Goal: Task Accomplishment & Management: Manage account settings

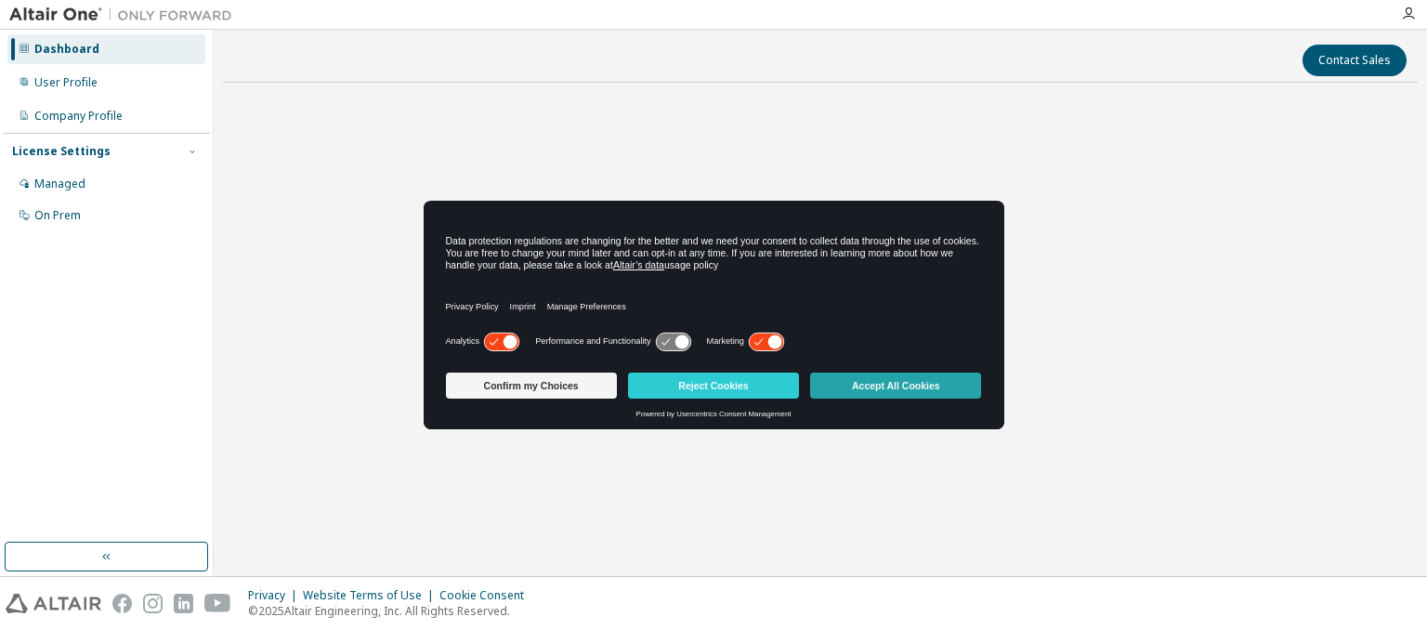
click at [867, 386] on button "Accept All Cookies" at bounding box center [895, 386] width 171 height 26
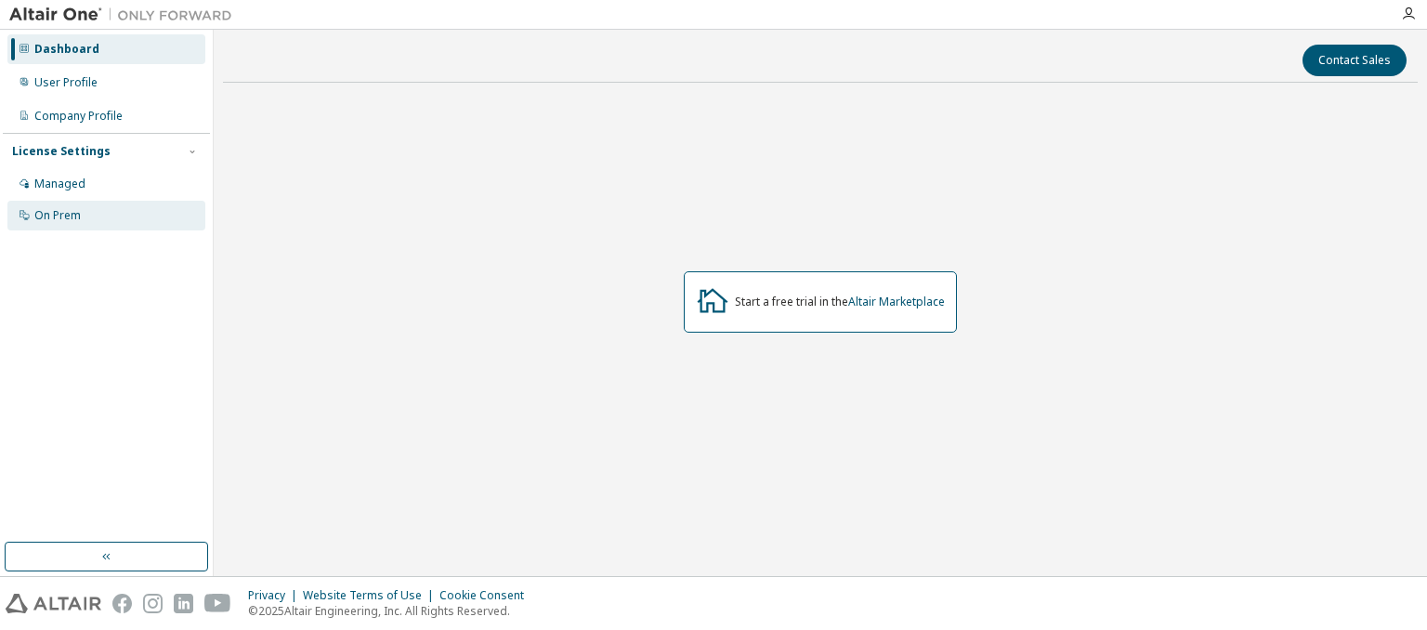
click at [129, 203] on div "On Prem" at bounding box center [106, 216] width 198 height 30
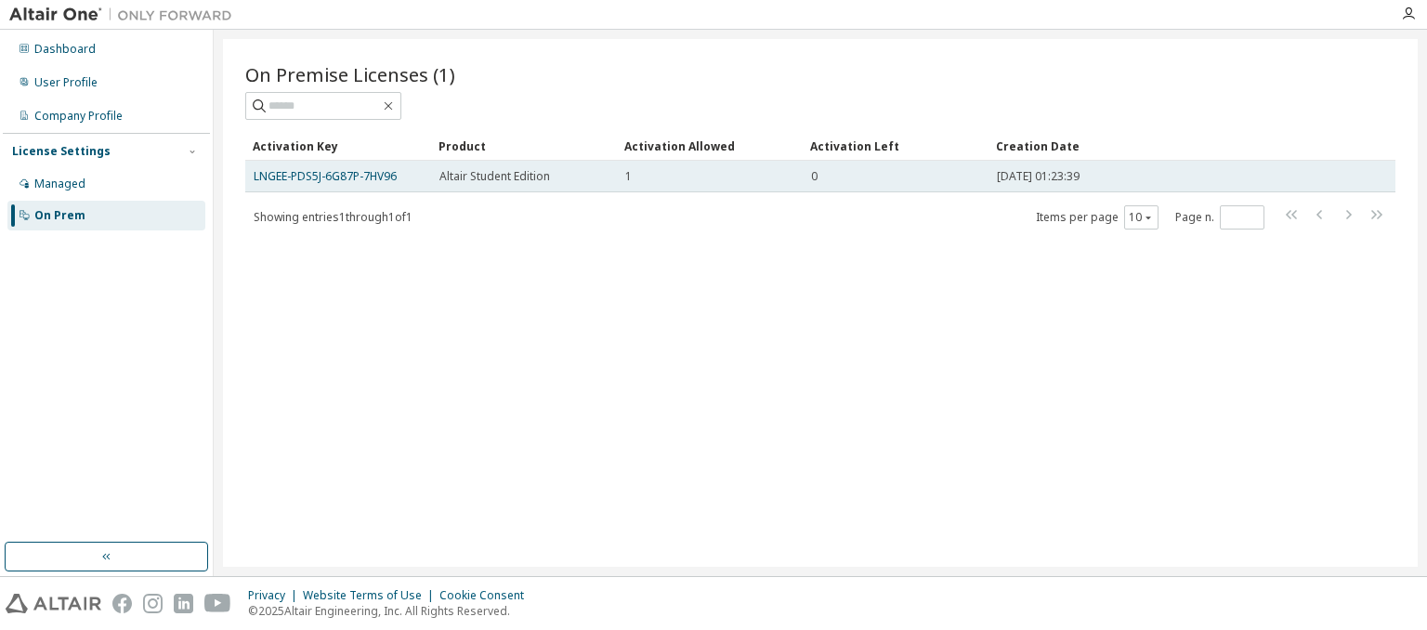
click at [681, 175] on div "1" at bounding box center [709, 176] width 169 height 15
click at [682, 175] on div "1" at bounding box center [709, 176] width 169 height 15
click at [653, 169] on div "1" at bounding box center [709, 176] width 169 height 15
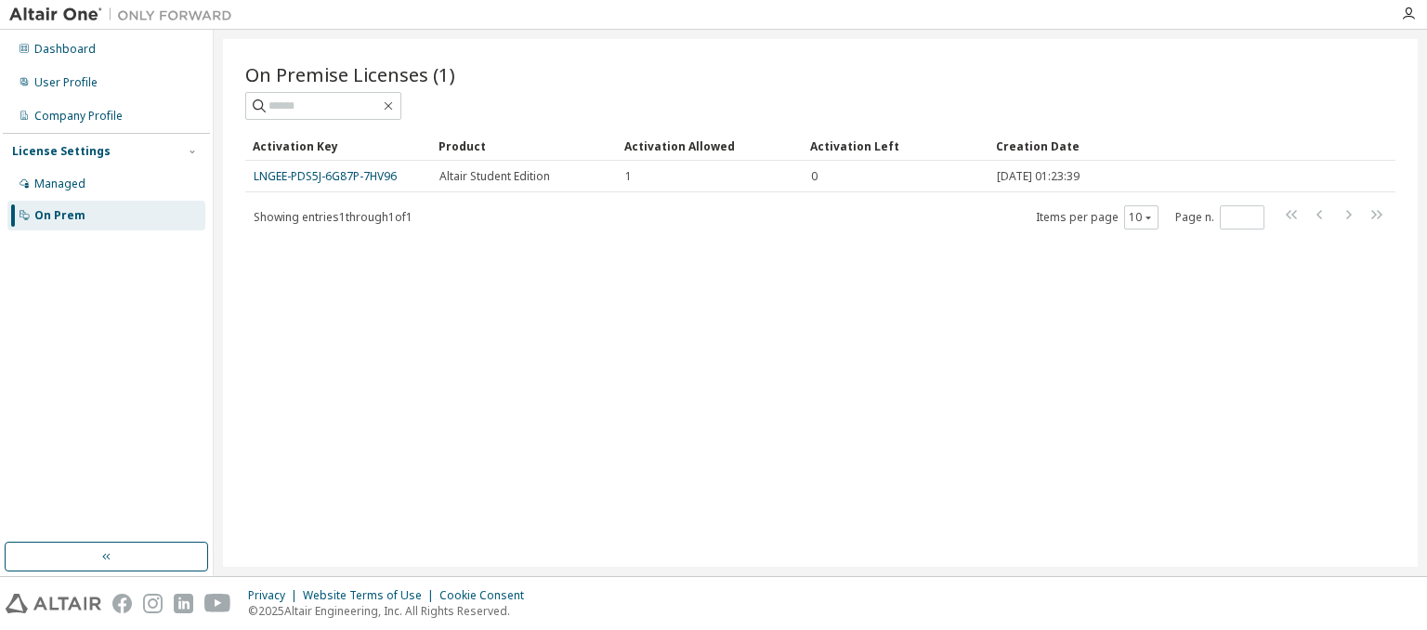
drag, startPoint x: 653, startPoint y: 168, endPoint x: 583, endPoint y: 206, distance: 79.4
click at [583, 206] on div "Showing entries 1 through 1 of 1 Items per page 10 Page n. *" at bounding box center [820, 216] width 1150 height 27
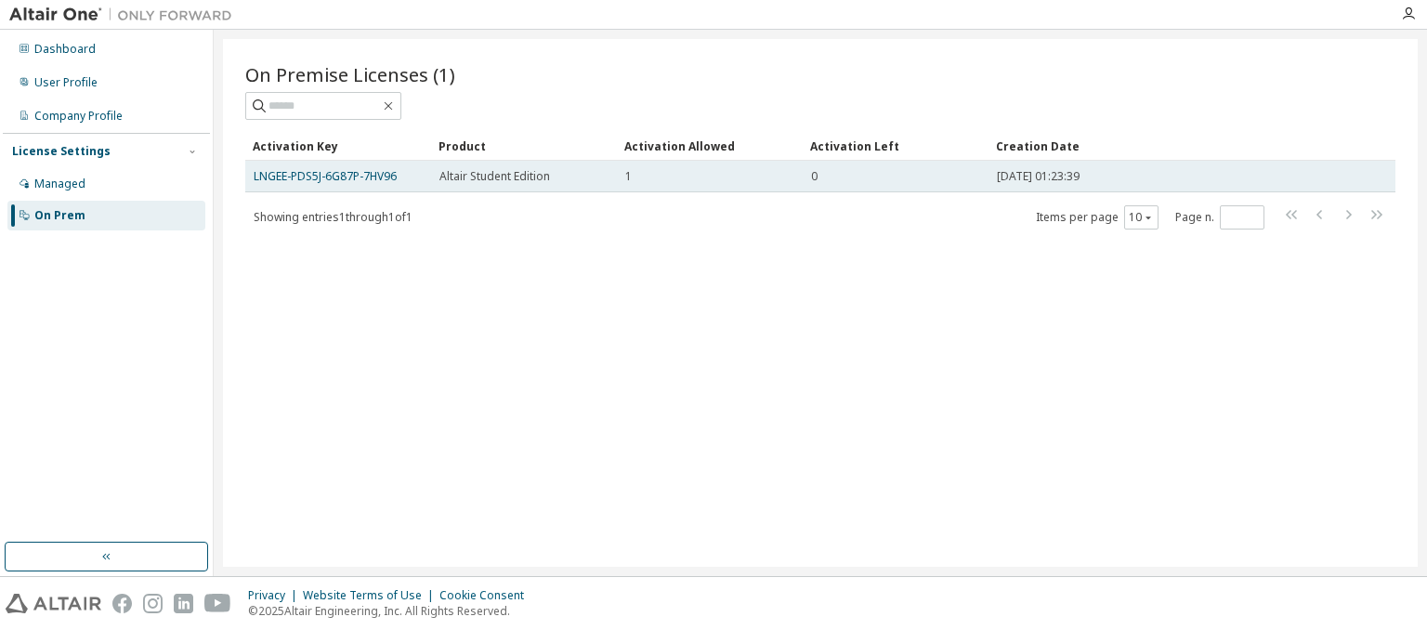
click at [583, 190] on td "Altair Student Edition" at bounding box center [524, 177] width 186 height 32
click at [588, 187] on td "Altair Student Edition" at bounding box center [524, 177] width 186 height 32
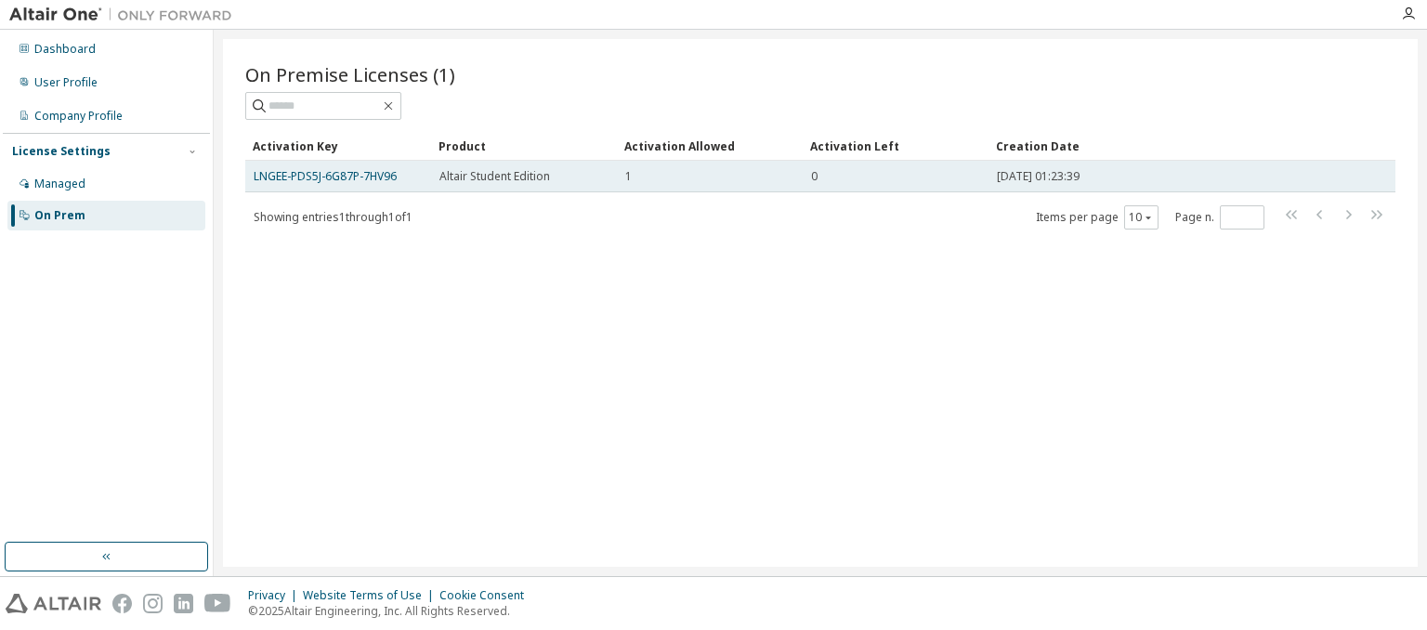
click at [828, 186] on td "0" at bounding box center [896, 177] width 186 height 32
click at [376, 182] on link "LNGEE-PDS5J-6G87P-7HV96" at bounding box center [325, 176] width 143 height 16
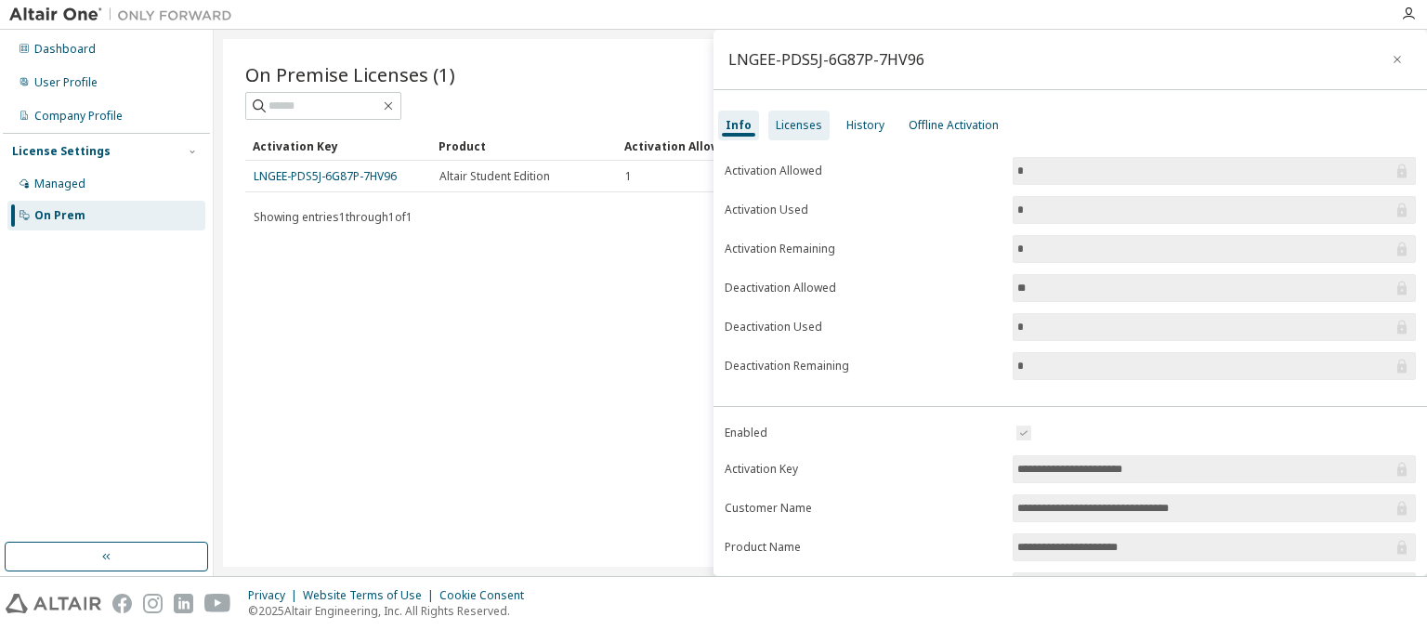
click at [800, 127] on div "Licenses" at bounding box center [799, 125] width 46 height 15
